Goal: Transaction & Acquisition: Download file/media

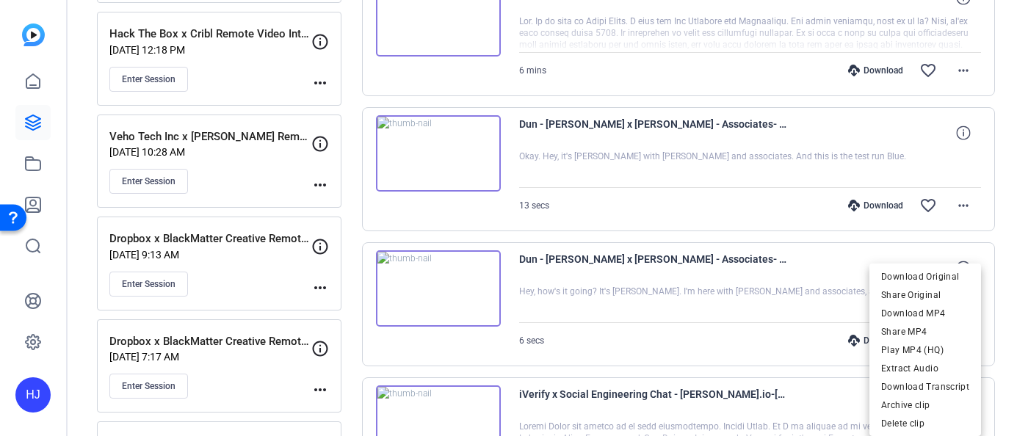
click at [716, 217] on div at bounding box center [508, 218] width 1017 height 436
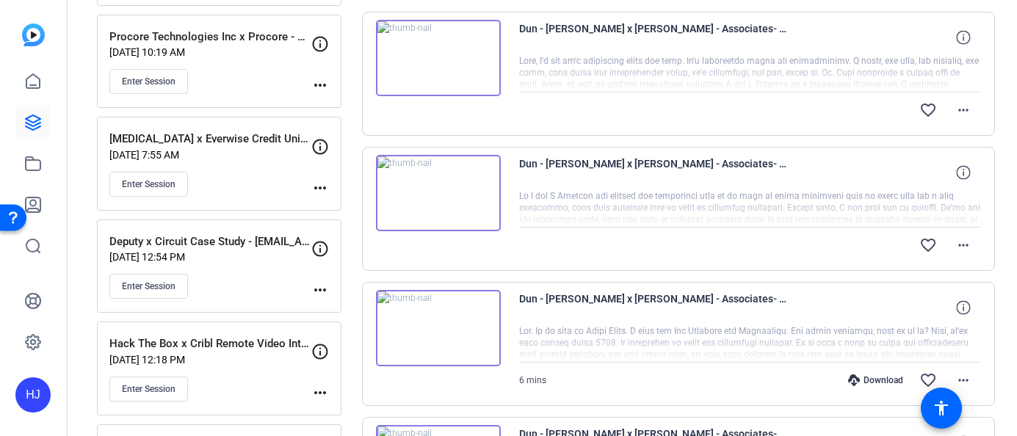
scroll to position [266, 0]
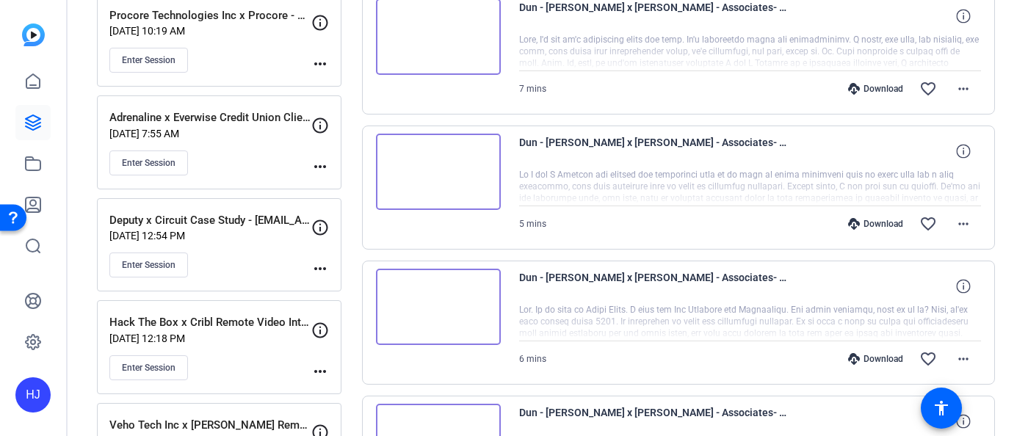
scroll to position [308, 0]
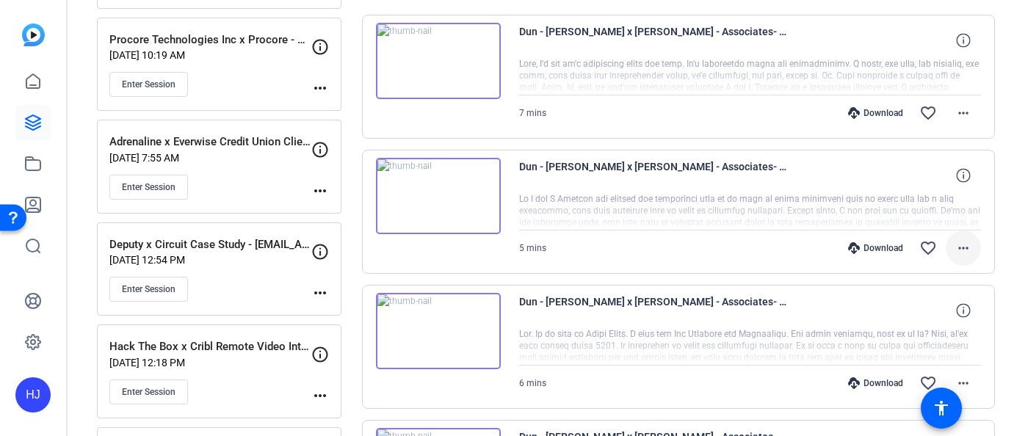
click at [962, 243] on mat-icon "more_horiz" at bounding box center [964, 248] width 18 height 18
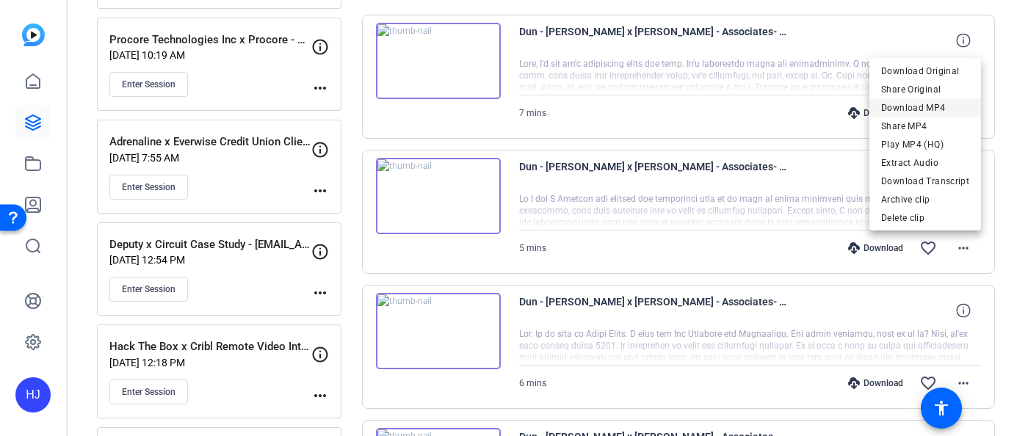
click at [938, 106] on span "Download MP4" at bounding box center [925, 108] width 88 height 18
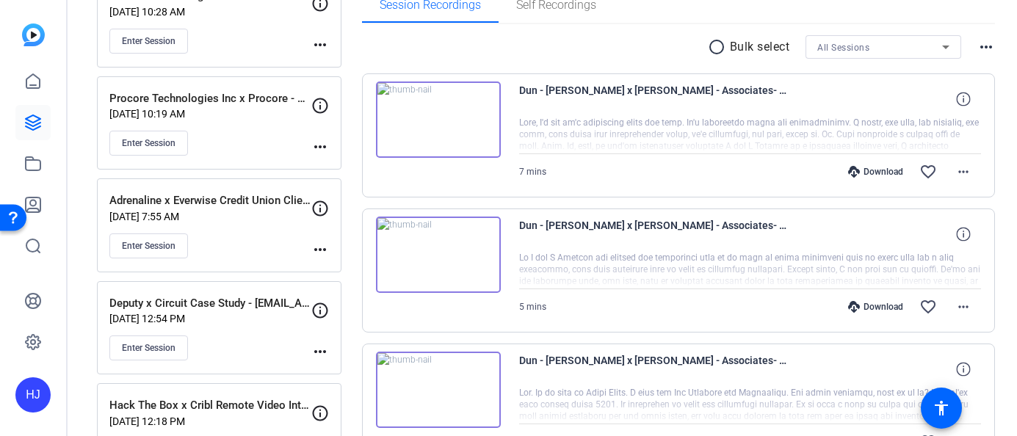
scroll to position [237, 0]
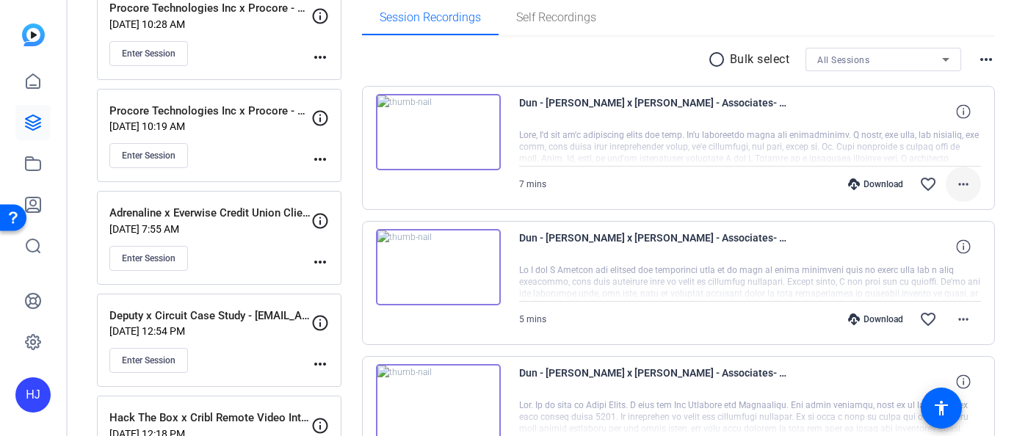
click at [963, 190] on mat-icon "more_horiz" at bounding box center [964, 185] width 18 height 18
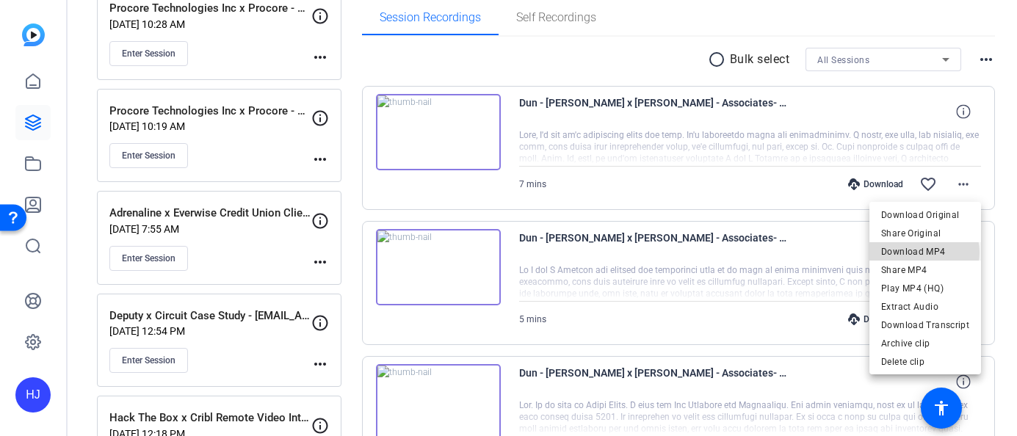
click at [923, 253] on span "Download MP4" at bounding box center [925, 252] width 88 height 18
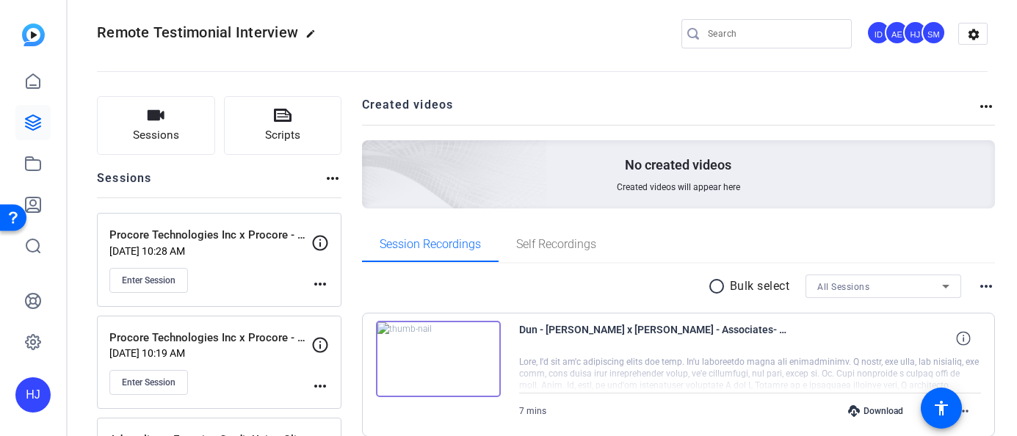
scroll to position [0, 0]
